Goal: Information Seeking & Learning: Learn about a topic

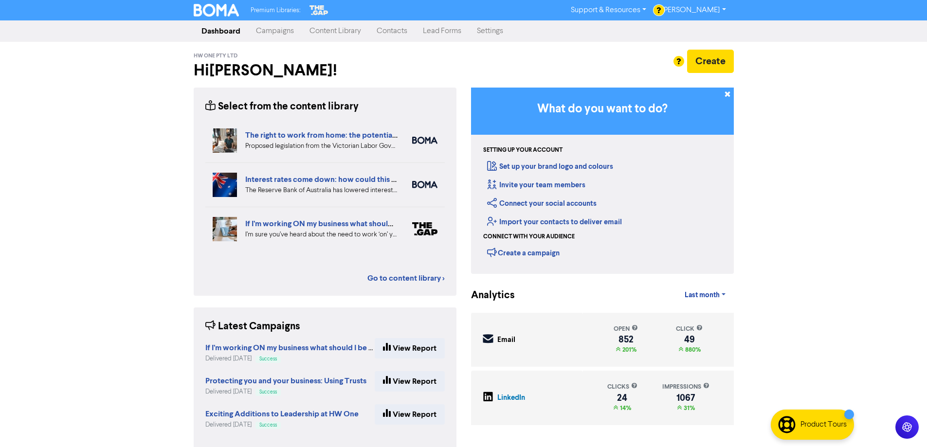
click at [345, 33] on link "Content Library" at bounding box center [335, 30] width 67 height 19
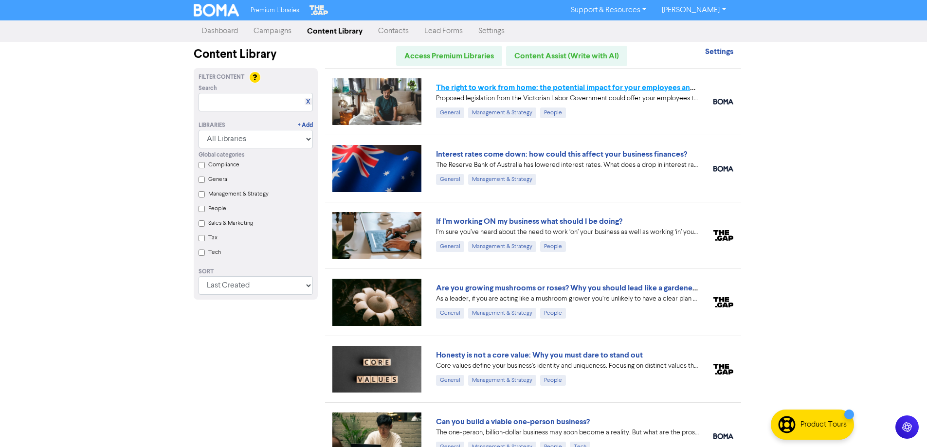
click at [542, 88] on link "The right to work from home: the potential impact for your employees and busine…" at bounding box center [581, 88] width 291 height 10
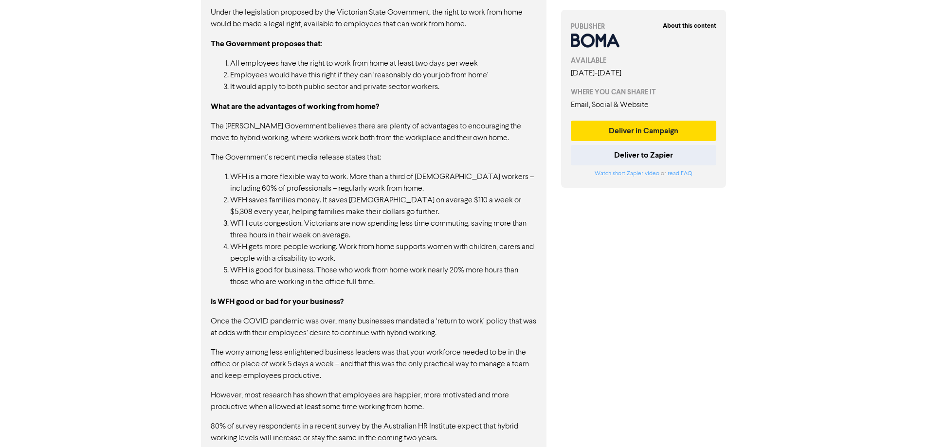
scroll to position [730, 0]
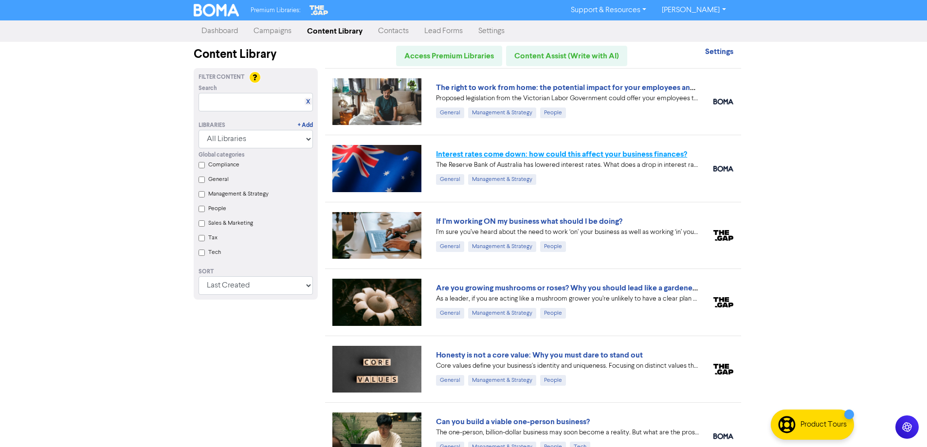
click at [504, 150] on link "Interest rates come down: how could this affect your business finances?" at bounding box center [561, 154] width 251 height 10
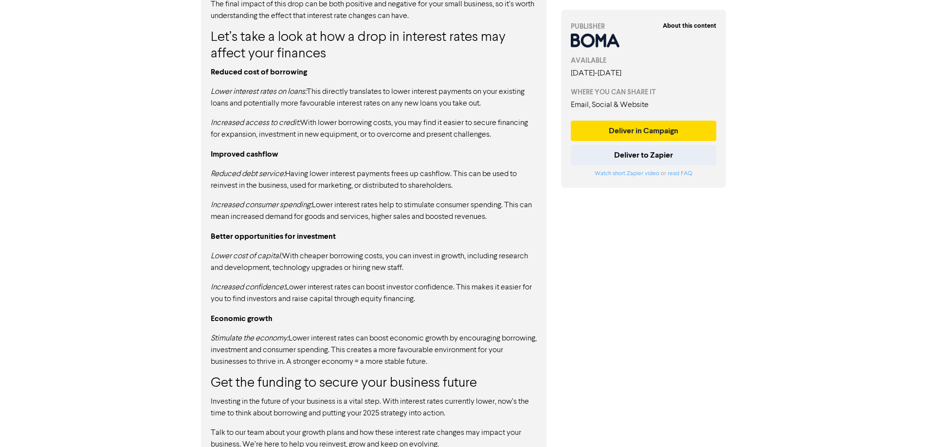
scroll to position [605, 0]
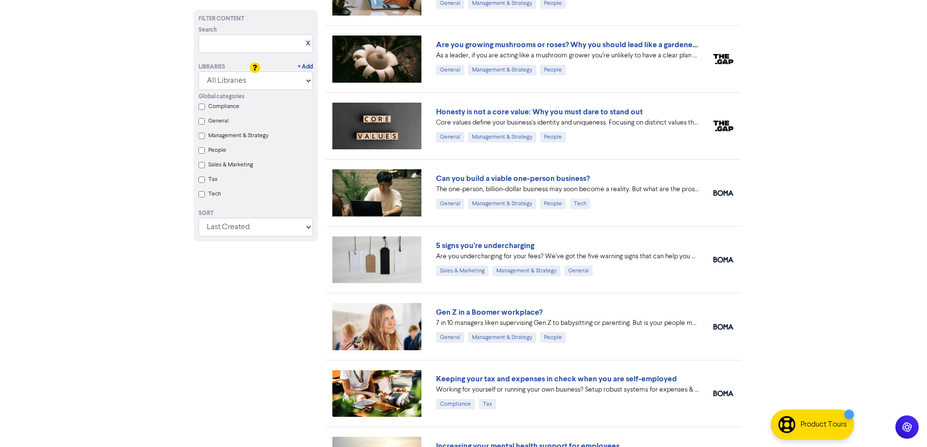
scroll to position [292, 0]
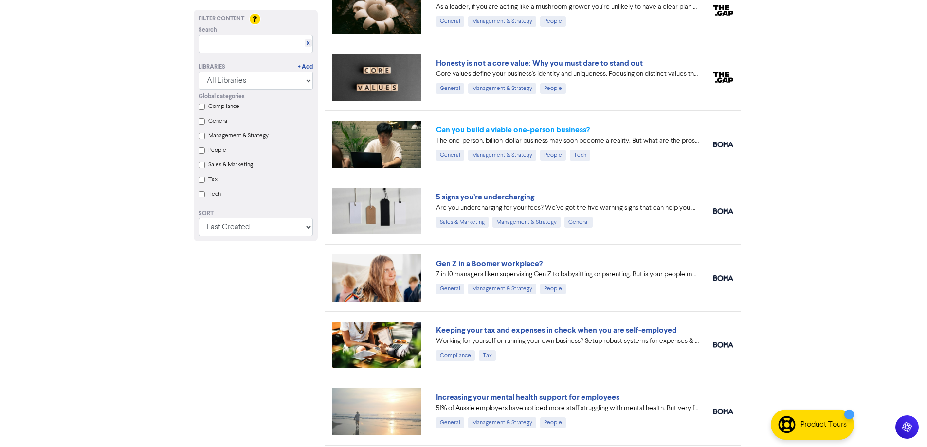
click at [514, 128] on link "Can you build a viable one-person business?" at bounding box center [513, 130] width 154 height 10
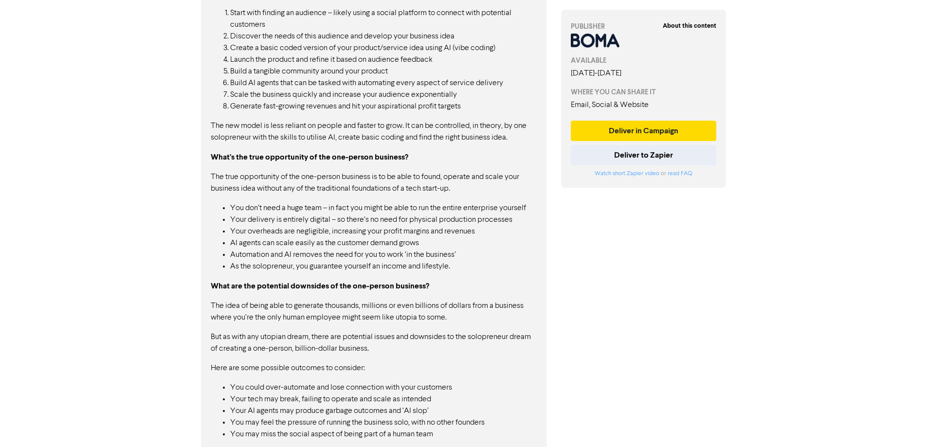
scroll to position [1015, 0]
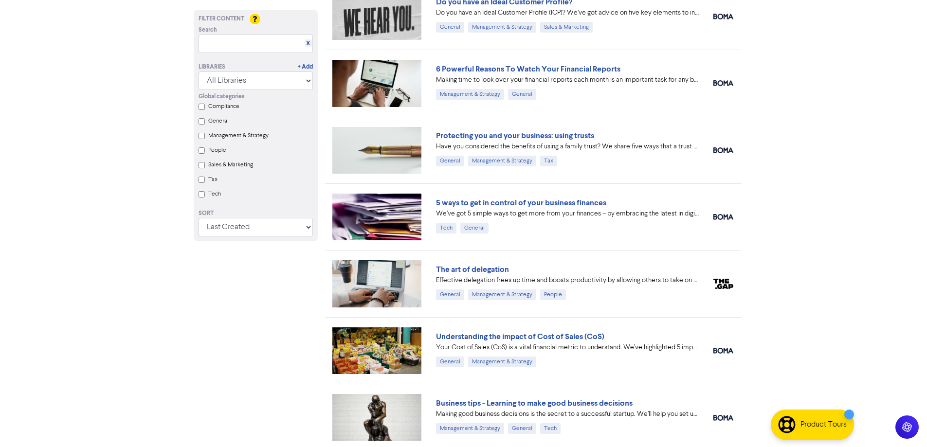
scroll to position [1071, 0]
